Goal: Use online tool/utility: Utilize a website feature to perform a specific function

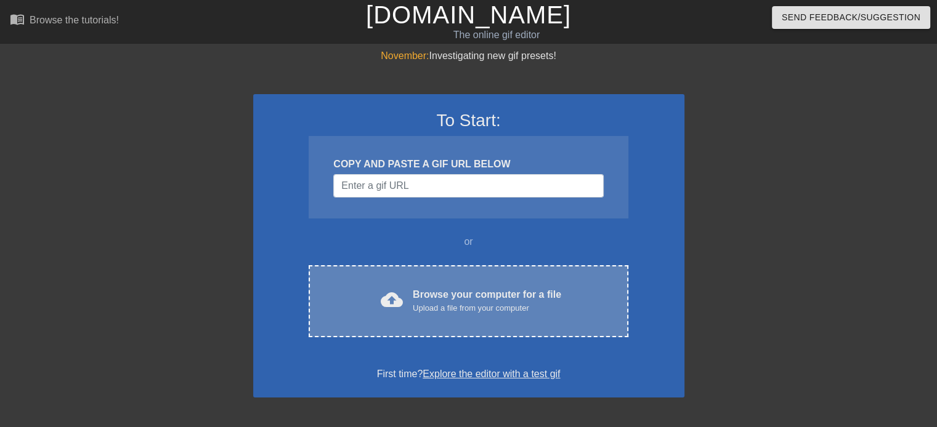
click at [471, 296] on div "Browse your computer for a file Upload a file from your computer" at bounding box center [487, 301] width 148 height 27
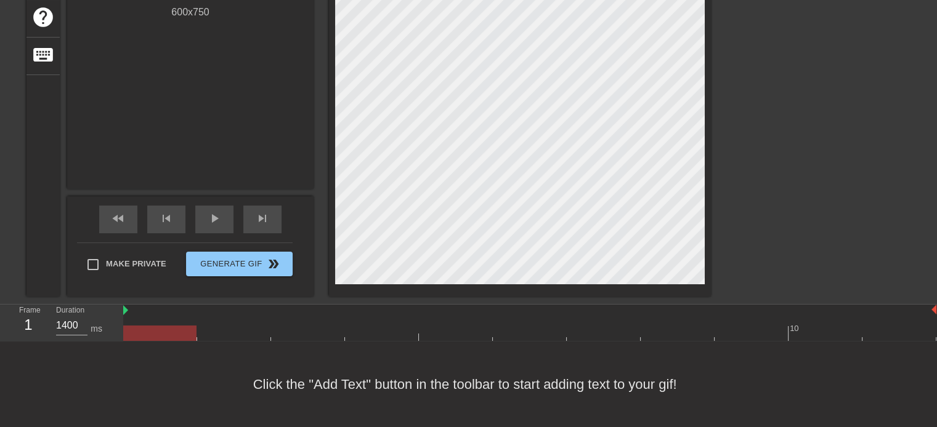
scroll to position [180, 0]
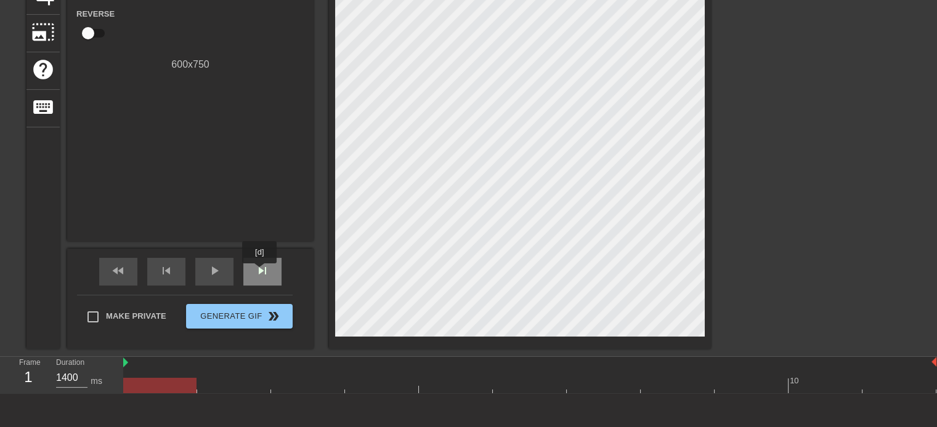
click at [260, 272] on span "skip_next" at bounding box center [262, 271] width 15 height 15
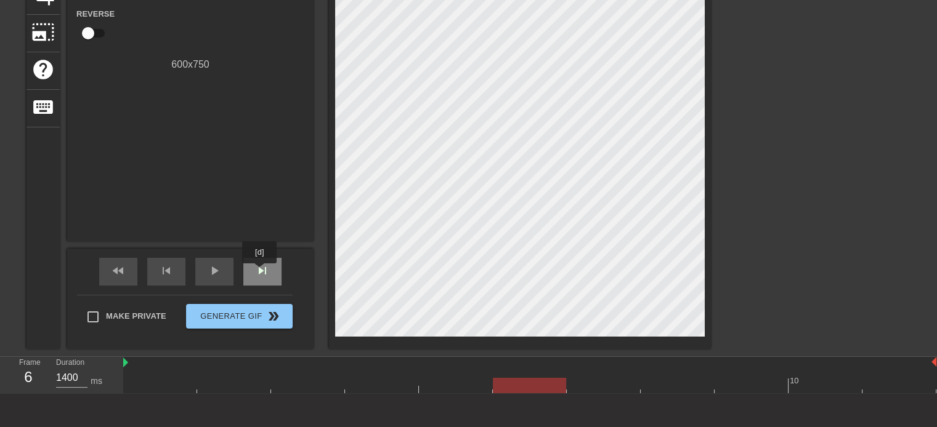
click at [260, 272] on span "skip_next" at bounding box center [262, 271] width 15 height 15
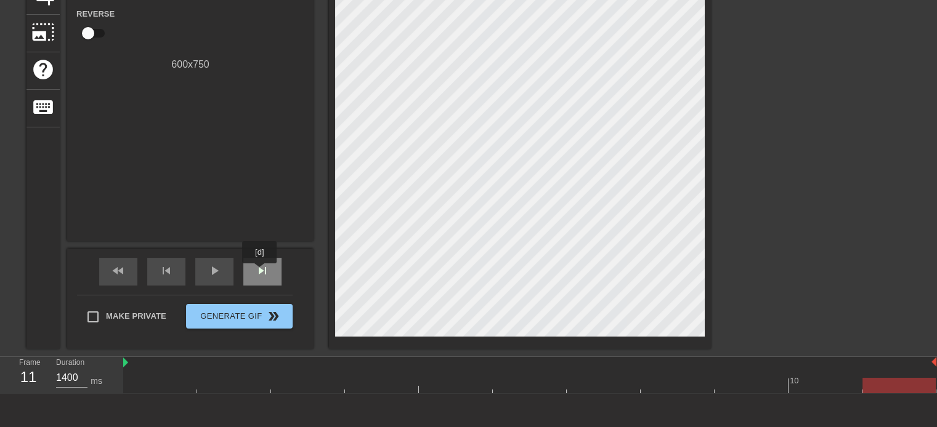
click at [260, 272] on span "skip_next" at bounding box center [262, 271] width 15 height 15
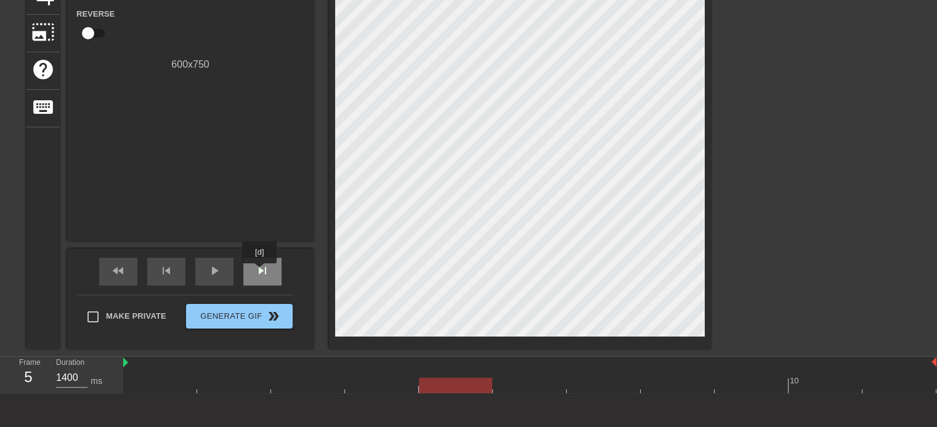
click at [260, 272] on span "skip_next" at bounding box center [262, 271] width 15 height 15
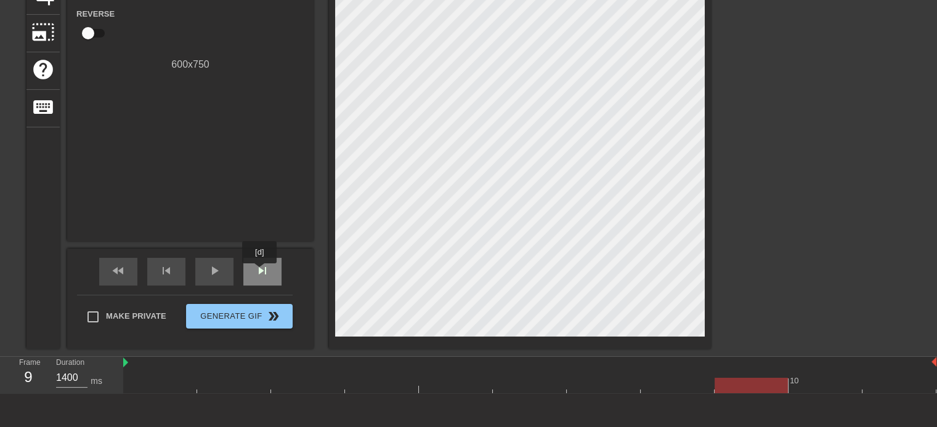
click at [260, 272] on span "skip_next" at bounding box center [262, 271] width 15 height 15
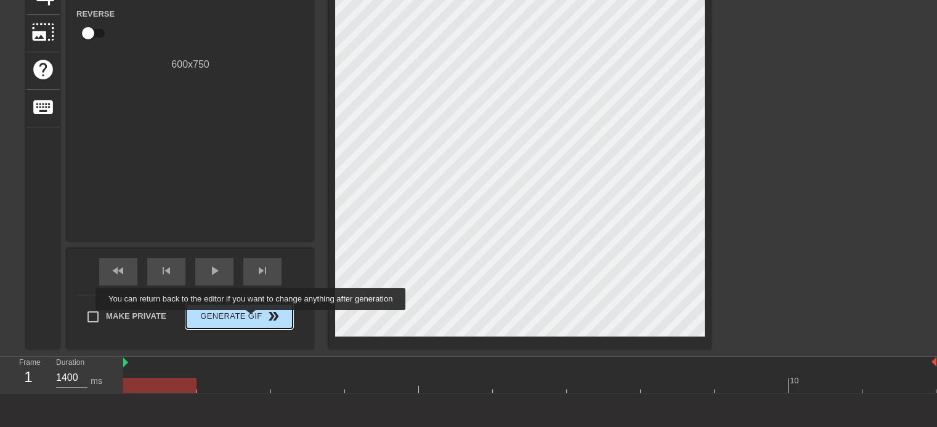
click at [252, 319] on span "Generate Gif double_arrow" at bounding box center [239, 316] width 97 height 15
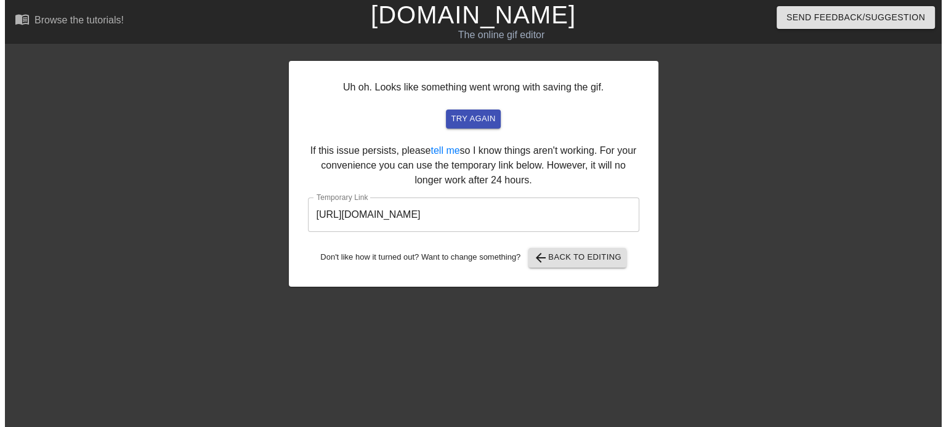
scroll to position [0, 0]
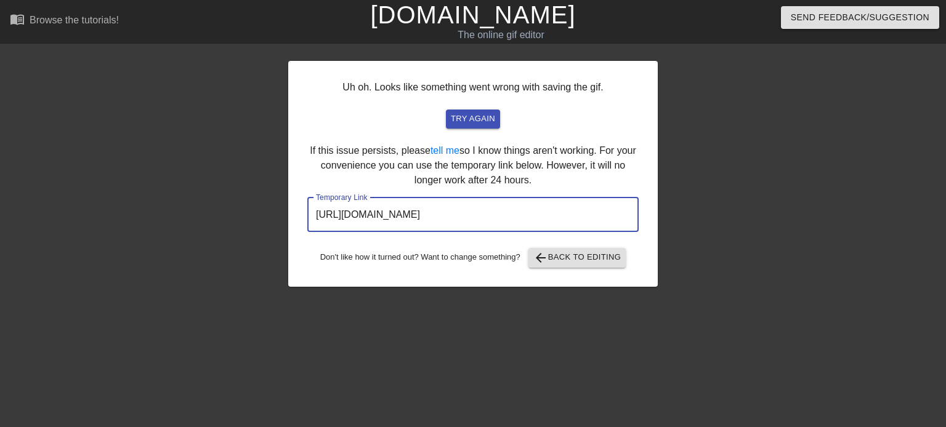
drag, startPoint x: 596, startPoint y: 217, endPoint x: 254, endPoint y: 215, distance: 341.9
click at [254, 215] on div "Uh oh. Looks like something went wrong with saving the gif. try again If this i…" at bounding box center [473, 234] width 946 height 370
click at [685, 161] on div at bounding box center [765, 234] width 185 height 370
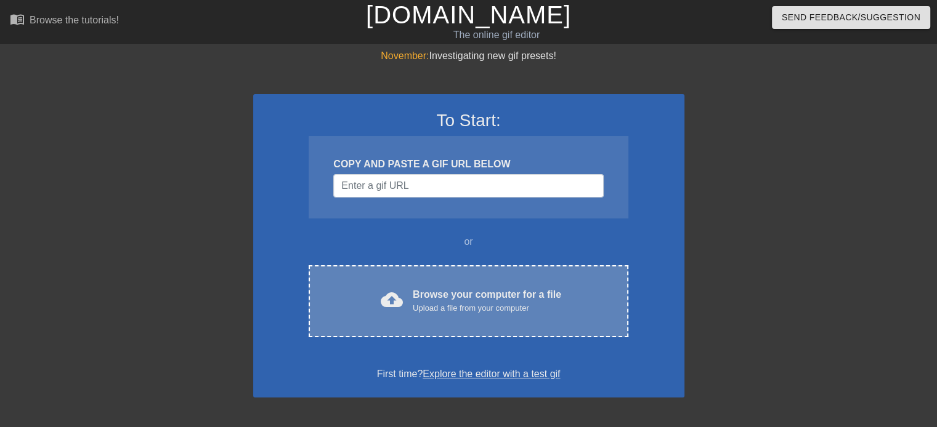
click at [529, 290] on div "Browse your computer for a file Upload a file from your computer" at bounding box center [487, 301] width 148 height 27
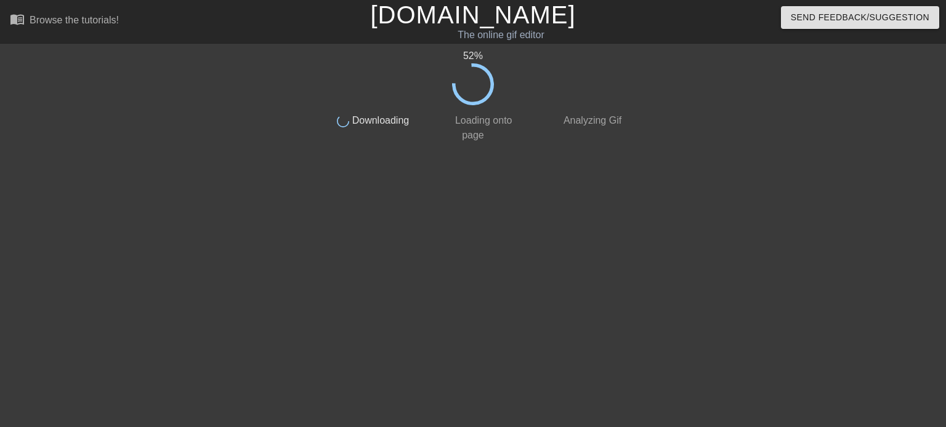
click at [705, 119] on div at bounding box center [734, 234] width 185 height 370
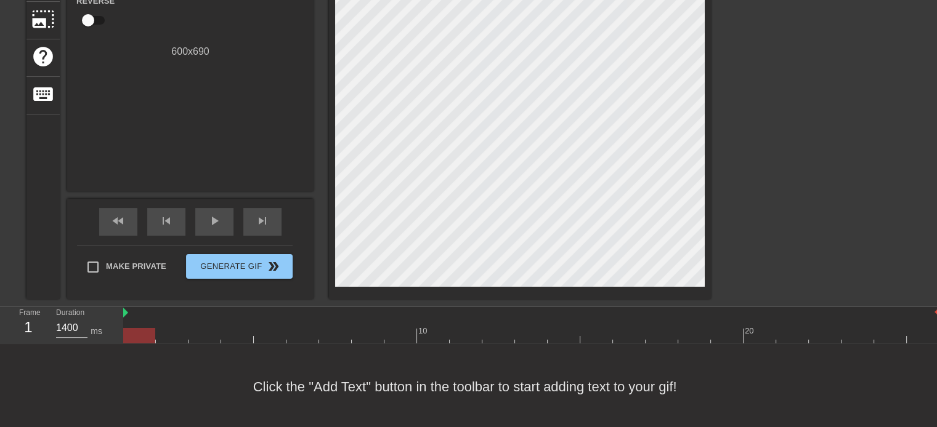
scroll to position [205, 0]
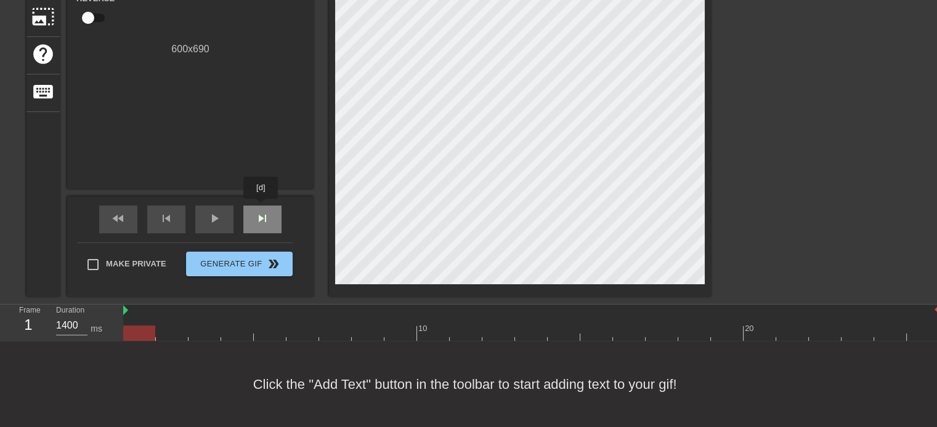
click at [261, 211] on span "skip_next" at bounding box center [262, 218] width 15 height 15
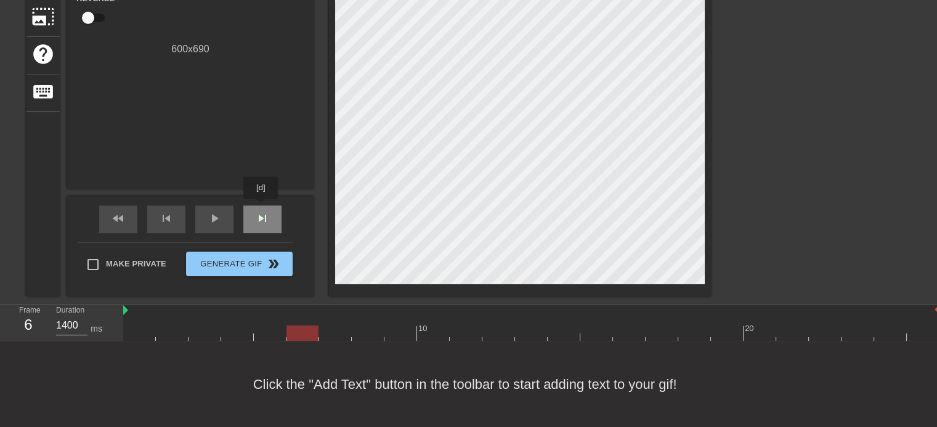
click at [261, 211] on span "skip_next" at bounding box center [262, 218] width 15 height 15
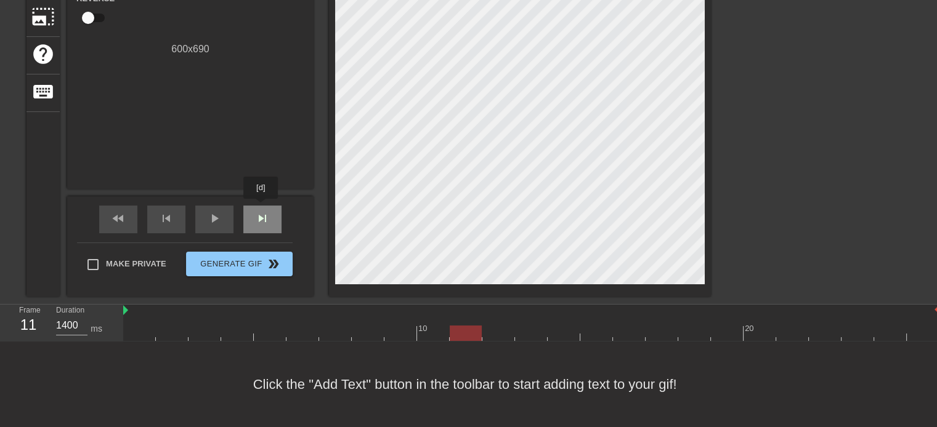
click at [261, 211] on span "skip_next" at bounding box center [262, 218] width 15 height 15
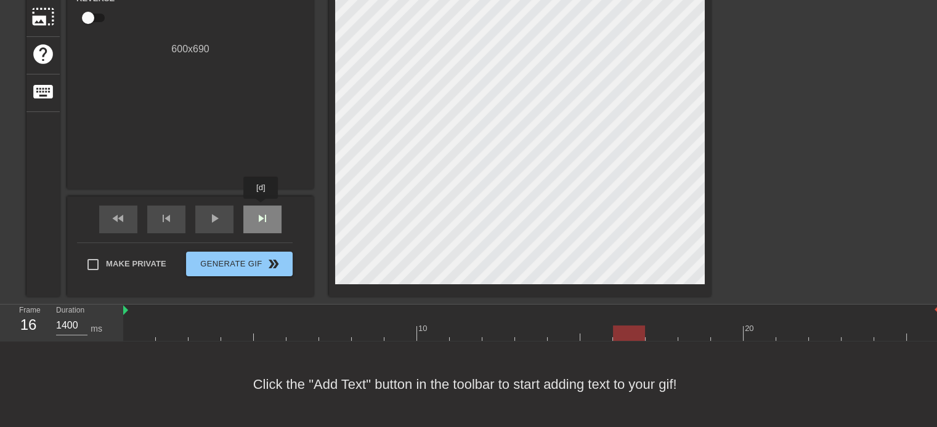
click at [261, 211] on span "skip_next" at bounding box center [262, 218] width 15 height 15
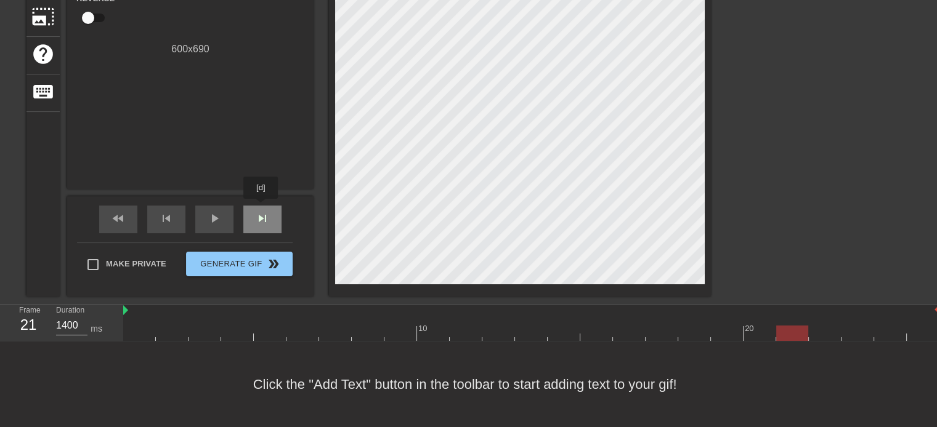
click at [261, 211] on span "skip_next" at bounding box center [262, 218] width 15 height 15
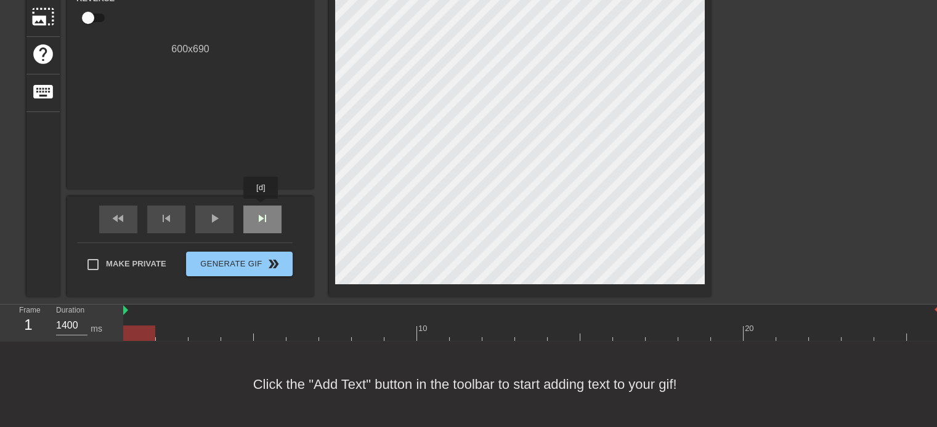
click at [261, 211] on span "skip_next" at bounding box center [262, 218] width 15 height 15
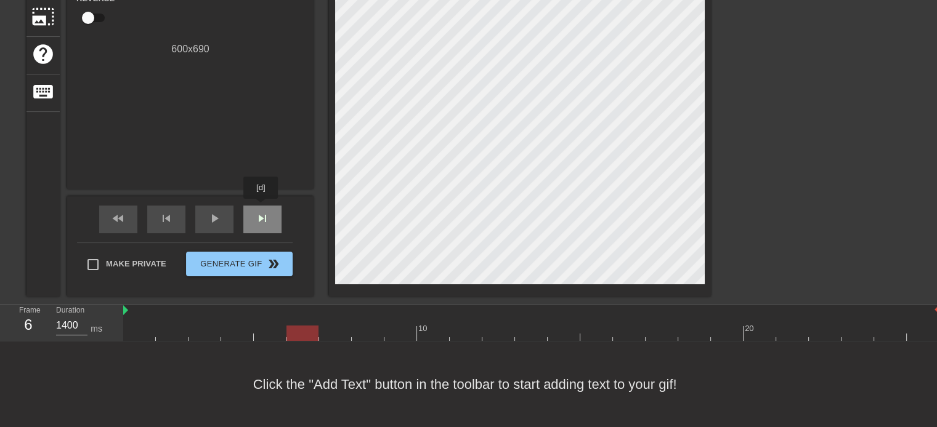
click at [261, 211] on span "skip_next" at bounding box center [262, 218] width 15 height 15
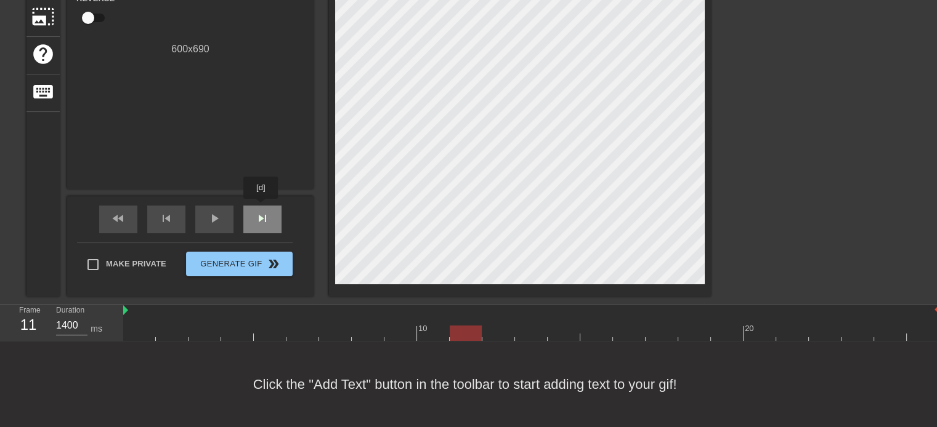
click at [261, 211] on span "skip_next" at bounding box center [262, 218] width 15 height 15
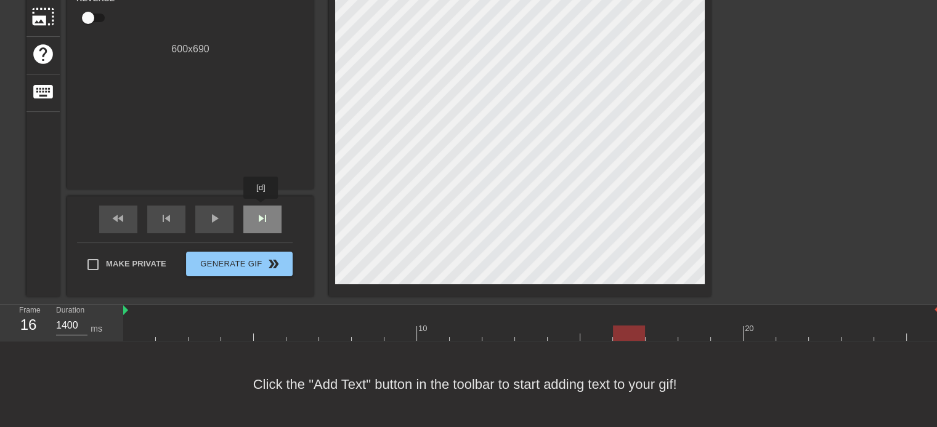
click at [261, 211] on span "skip_next" at bounding box center [262, 218] width 15 height 15
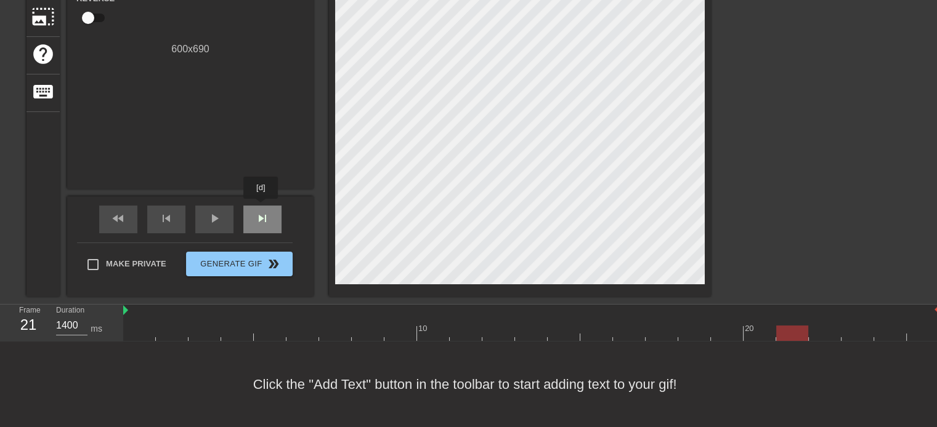
click at [261, 211] on span "skip_next" at bounding box center [262, 218] width 15 height 15
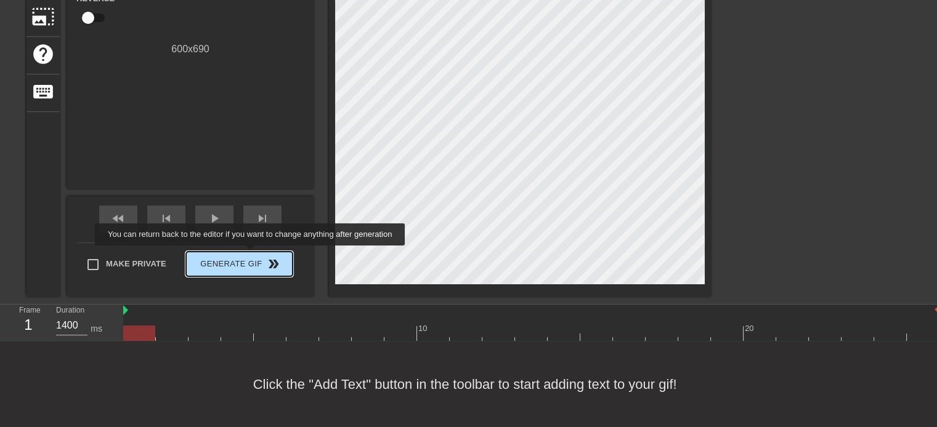
click at [251, 257] on span "Generate Gif double_arrow" at bounding box center [239, 264] width 97 height 15
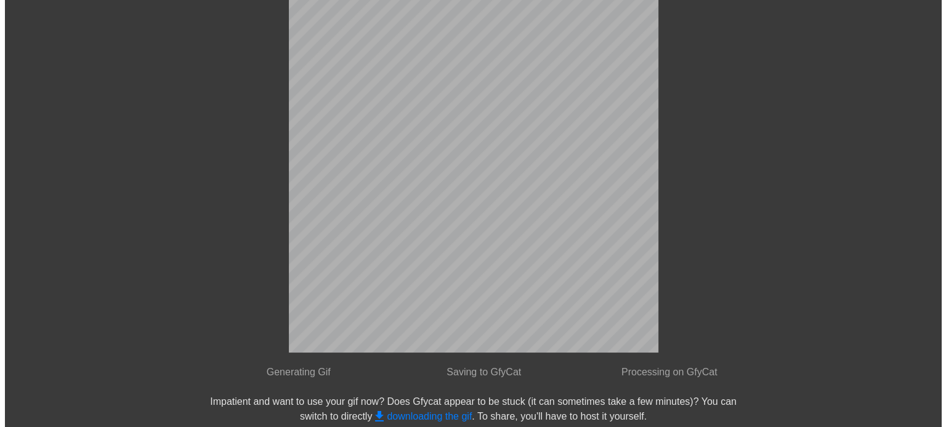
scroll to position [0, 0]
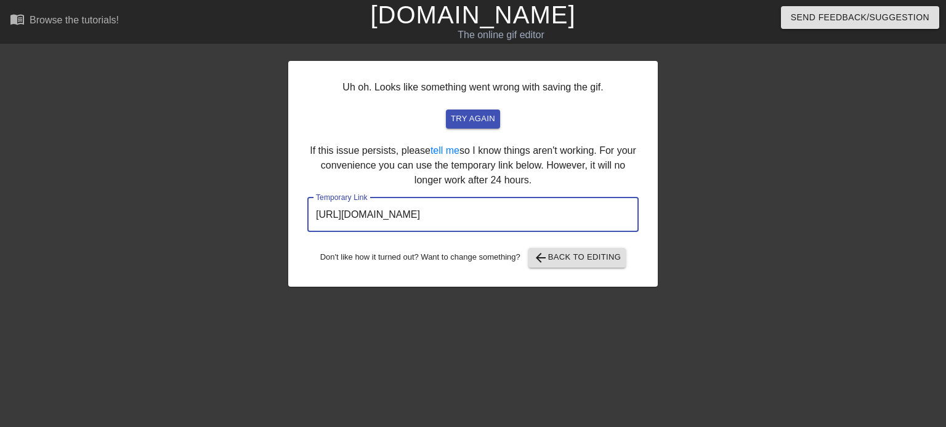
drag, startPoint x: 595, startPoint y: 219, endPoint x: 290, endPoint y: 221, distance: 305.5
click at [290, 221] on div "Uh oh. Looks like something went wrong with saving the gif. try again If this i…" at bounding box center [473, 174] width 370 height 226
